Goal: Understand process/instructions

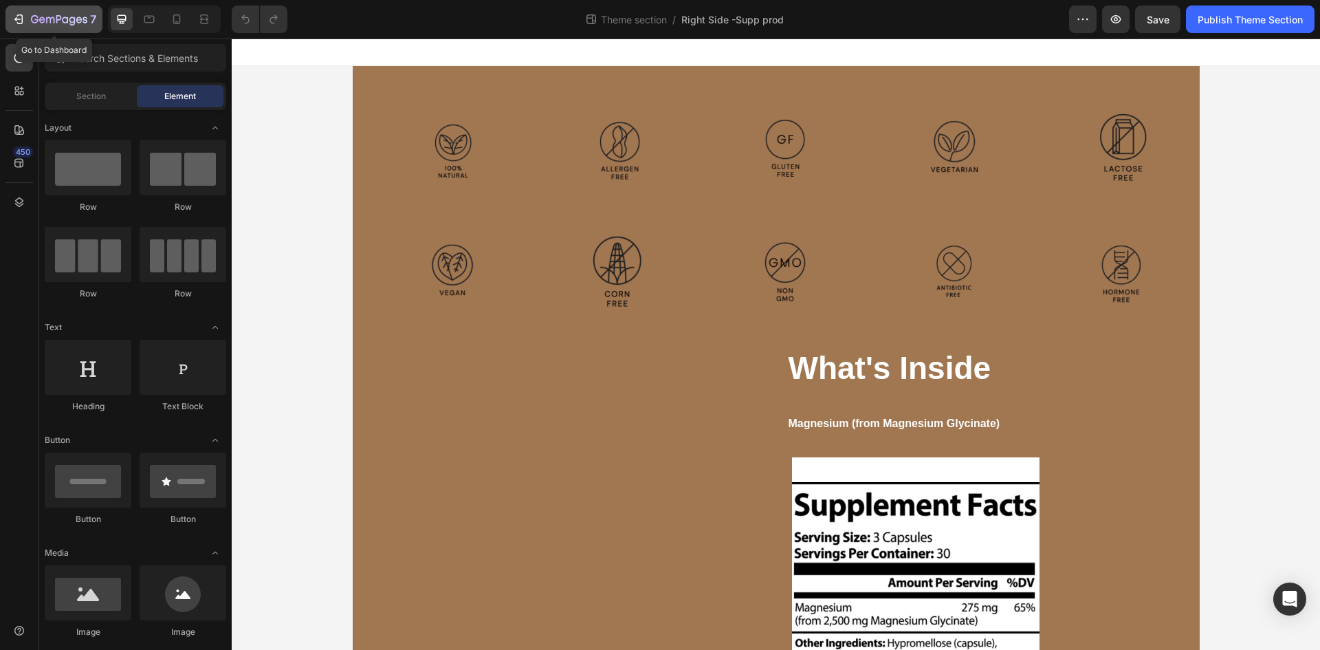
click at [24, 16] on icon "button" at bounding box center [19, 19] width 14 height 14
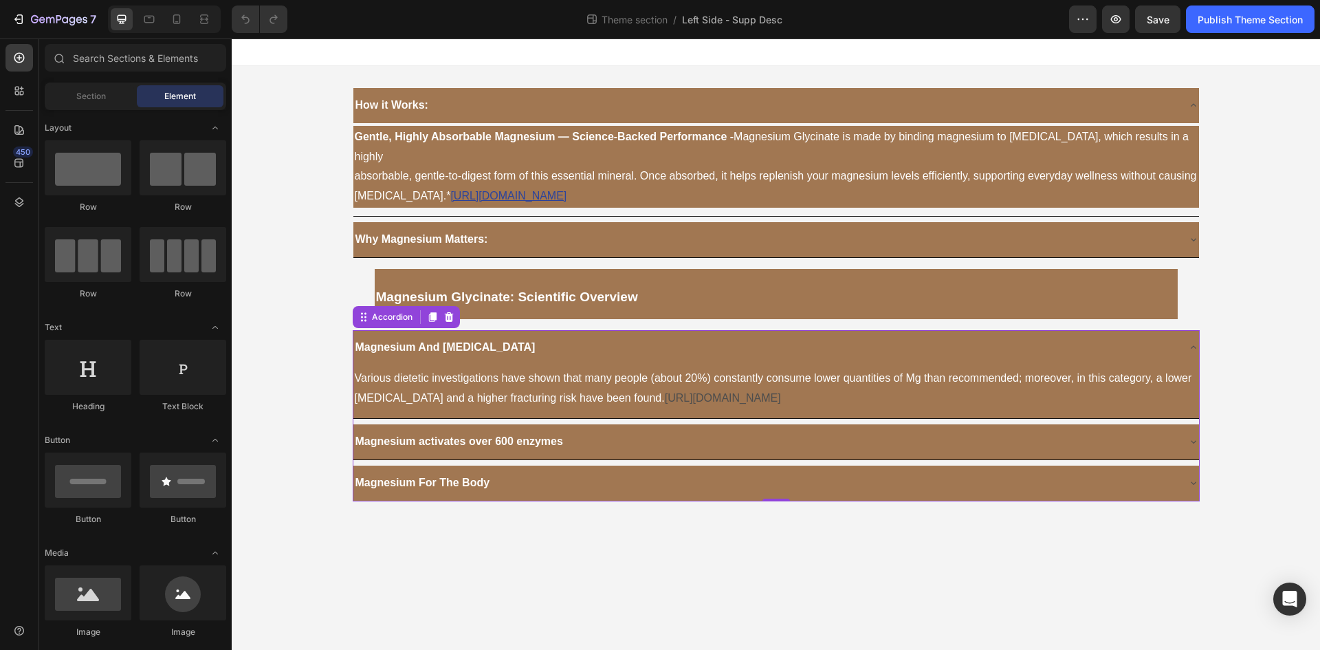
click at [752, 561] on body "How it Works: Gentle, Highly Absorbable Magnesium — Science-Backed Performance …" at bounding box center [776, 343] width 1088 height 611
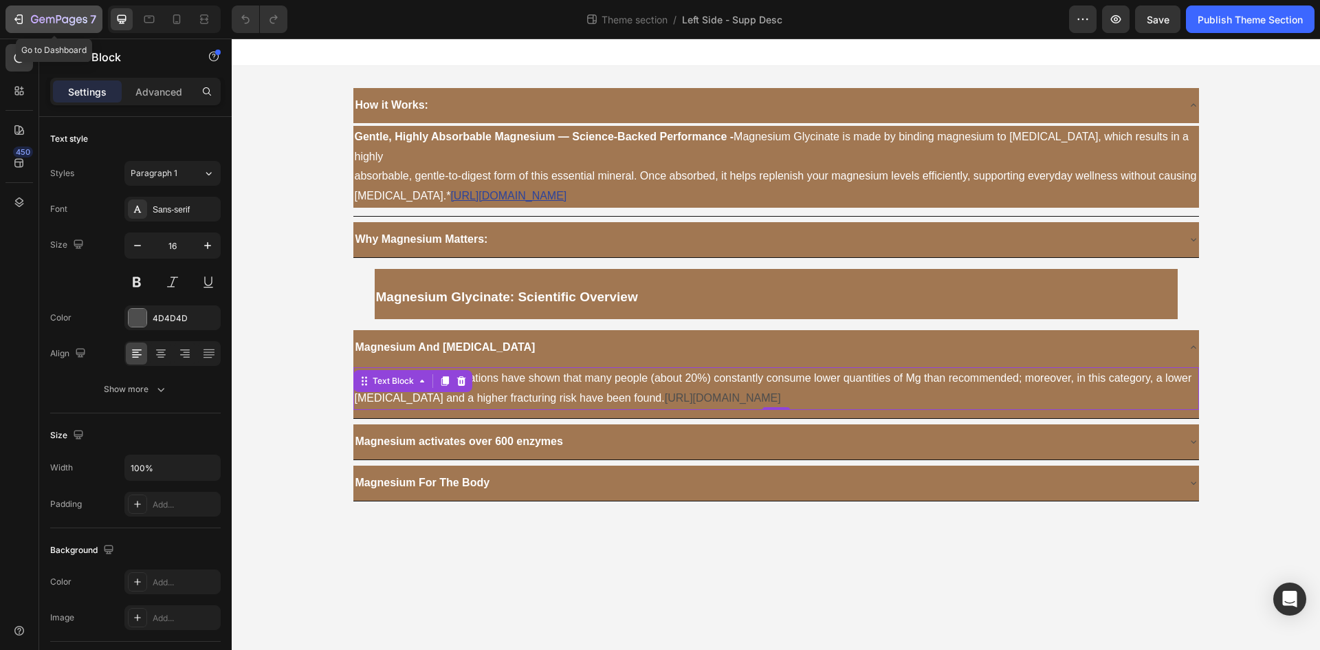
click at [16, 24] on icon "button" at bounding box center [19, 19] width 14 height 14
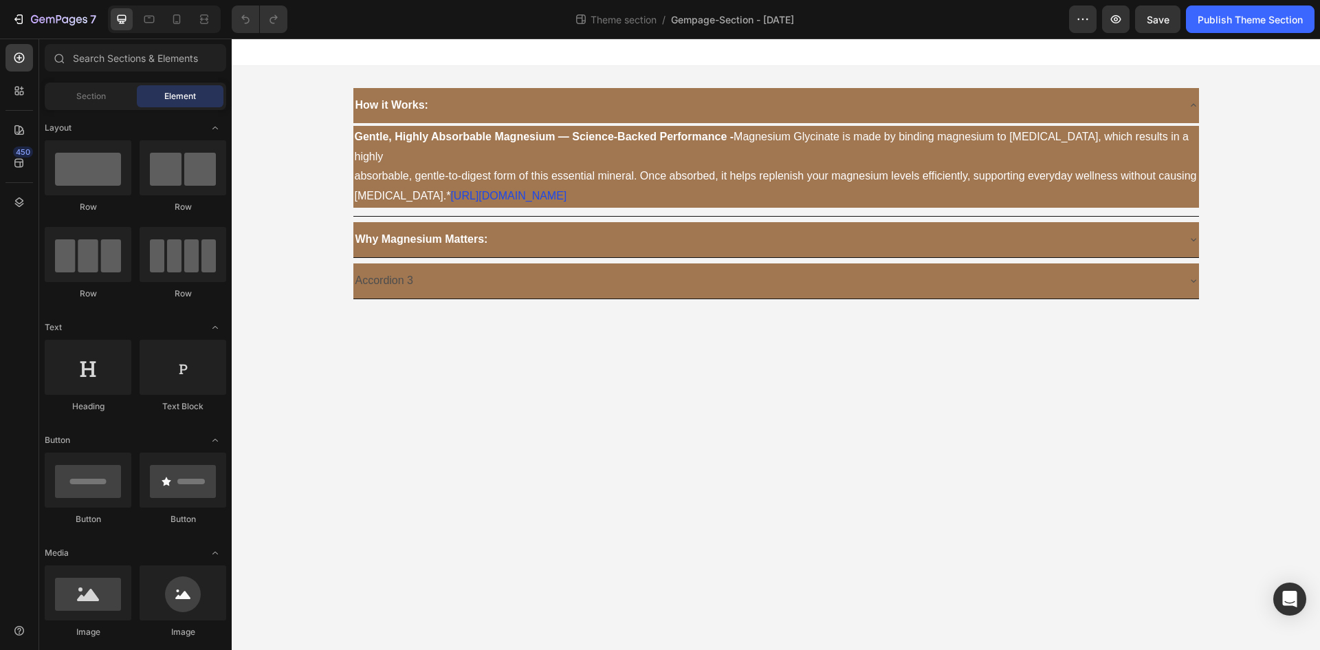
click at [559, 427] on body "How it Works: Gentle, Highly Absorbable Magnesium — Science-Backed Performance …" at bounding box center [776, 343] width 1088 height 611
click at [17, 18] on icon "button" at bounding box center [19, 19] width 14 height 14
